Goal: Transaction & Acquisition: Subscribe to service/newsletter

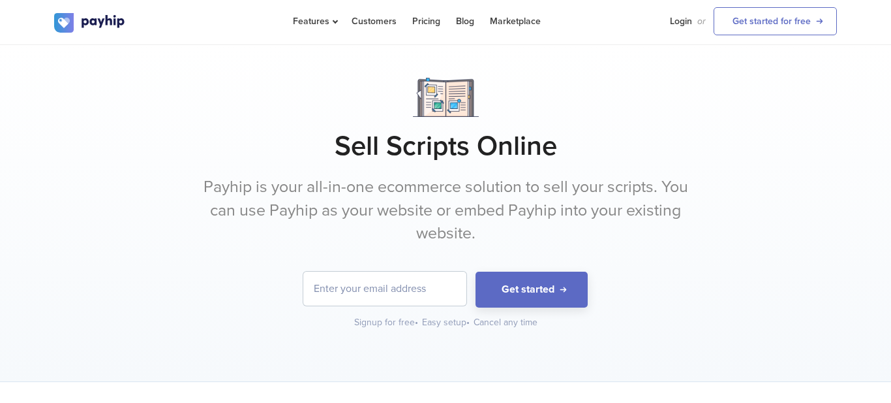
click at [363, 301] on input "email" at bounding box center [384, 288] width 163 height 34
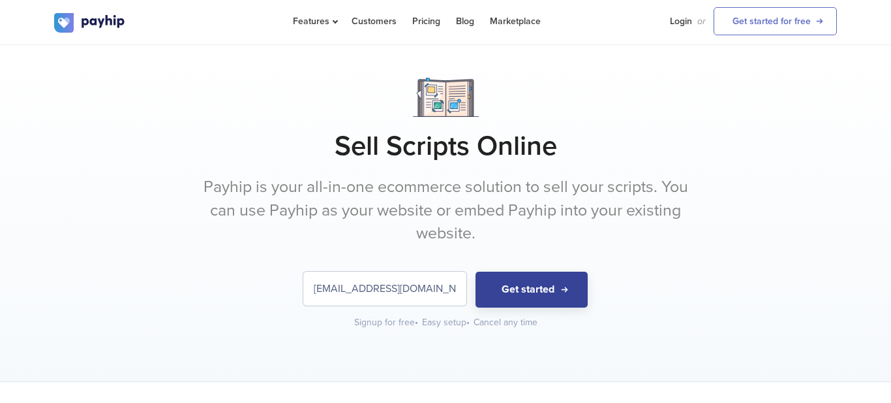
type input "sendit2jesse@gmail.com"
click at [556, 279] on button "Get started" at bounding box center [532, 289] width 112 height 36
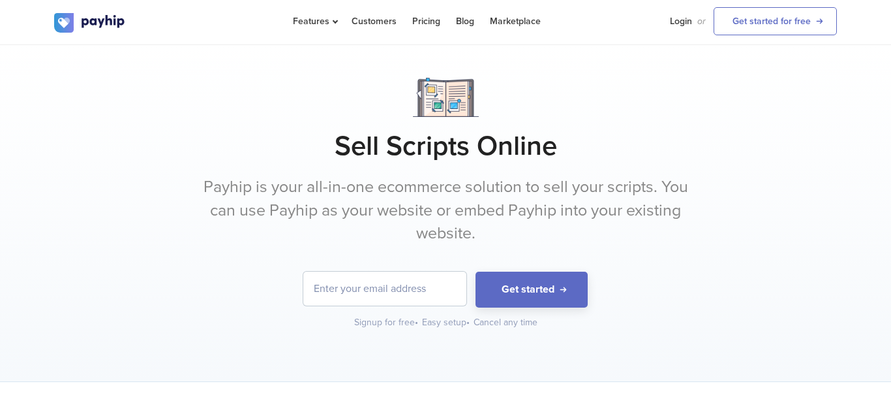
type input "[EMAIL_ADDRESS][DOMAIN_NAME]"
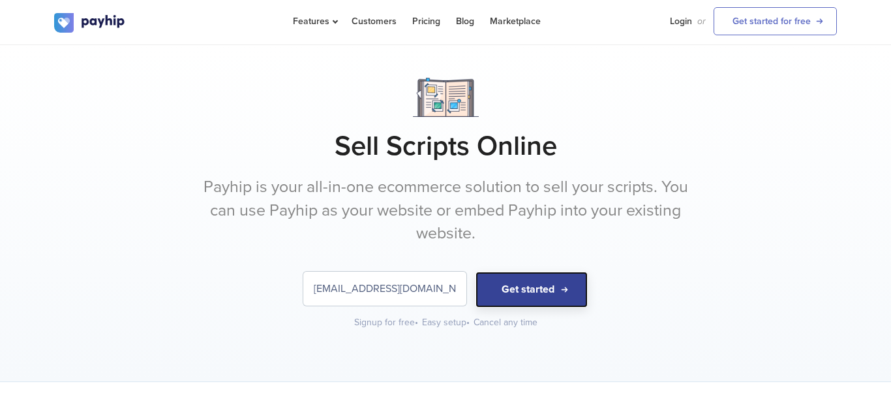
click at [517, 289] on button "Get started" at bounding box center [532, 289] width 112 height 36
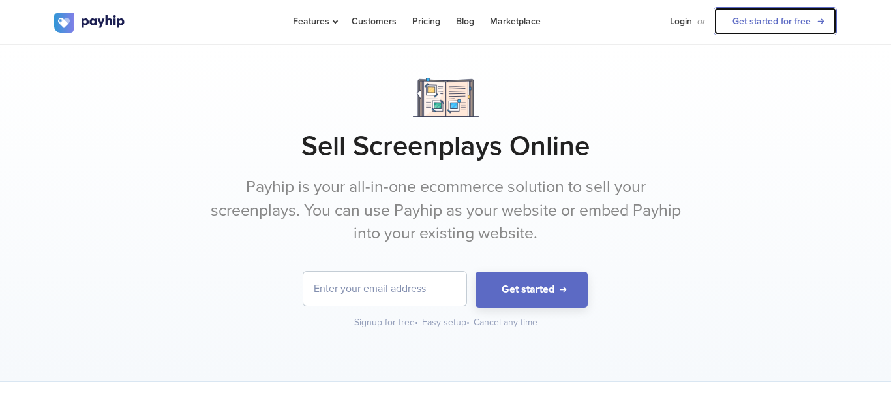
click at [795, 22] on link "Get started for free" at bounding box center [775, 21] width 123 height 28
